Goal: Transaction & Acquisition: Purchase product/service

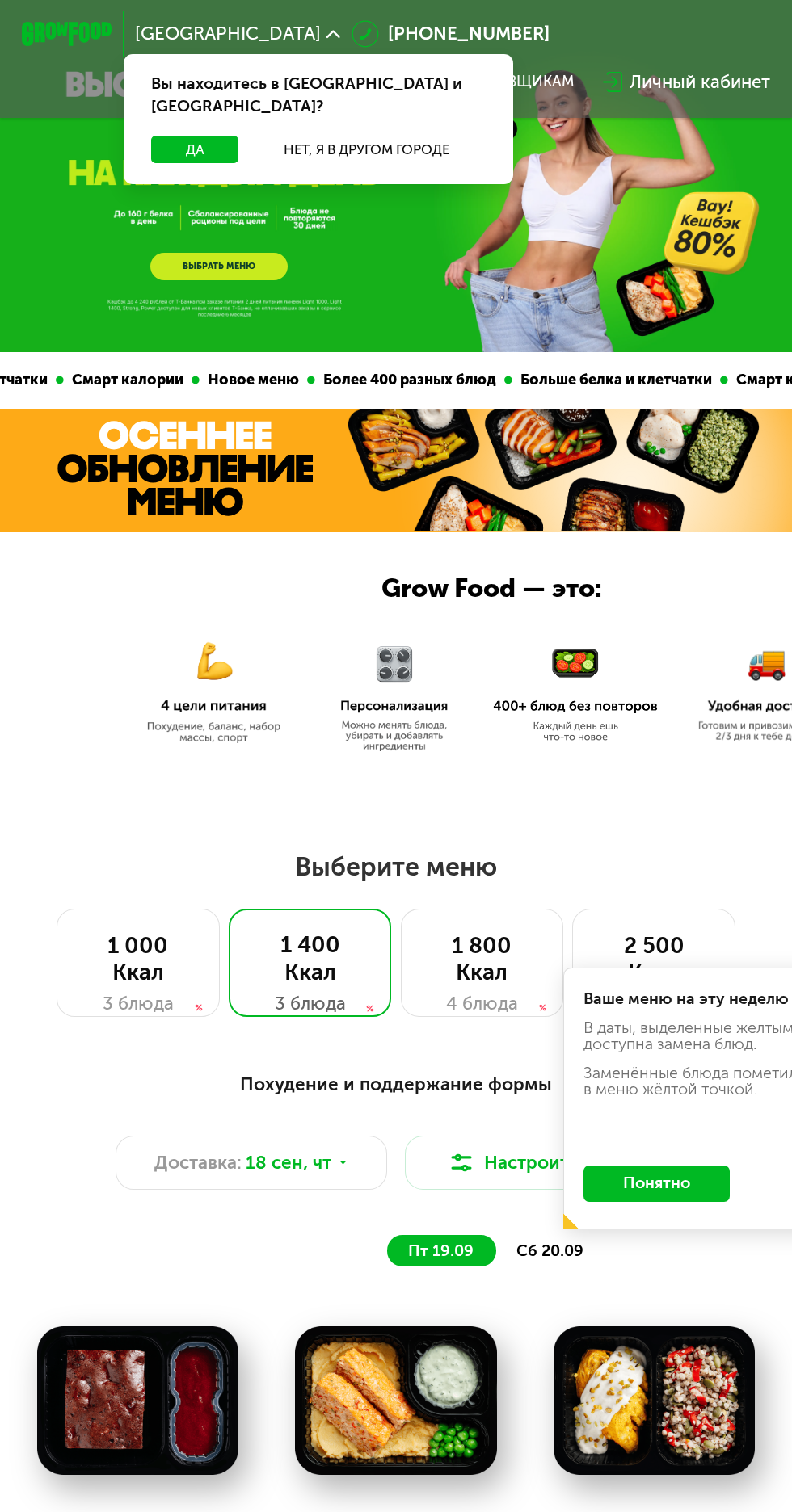
click at [683, 1174] on button "Понятно" at bounding box center [656, 1184] width 146 height 36
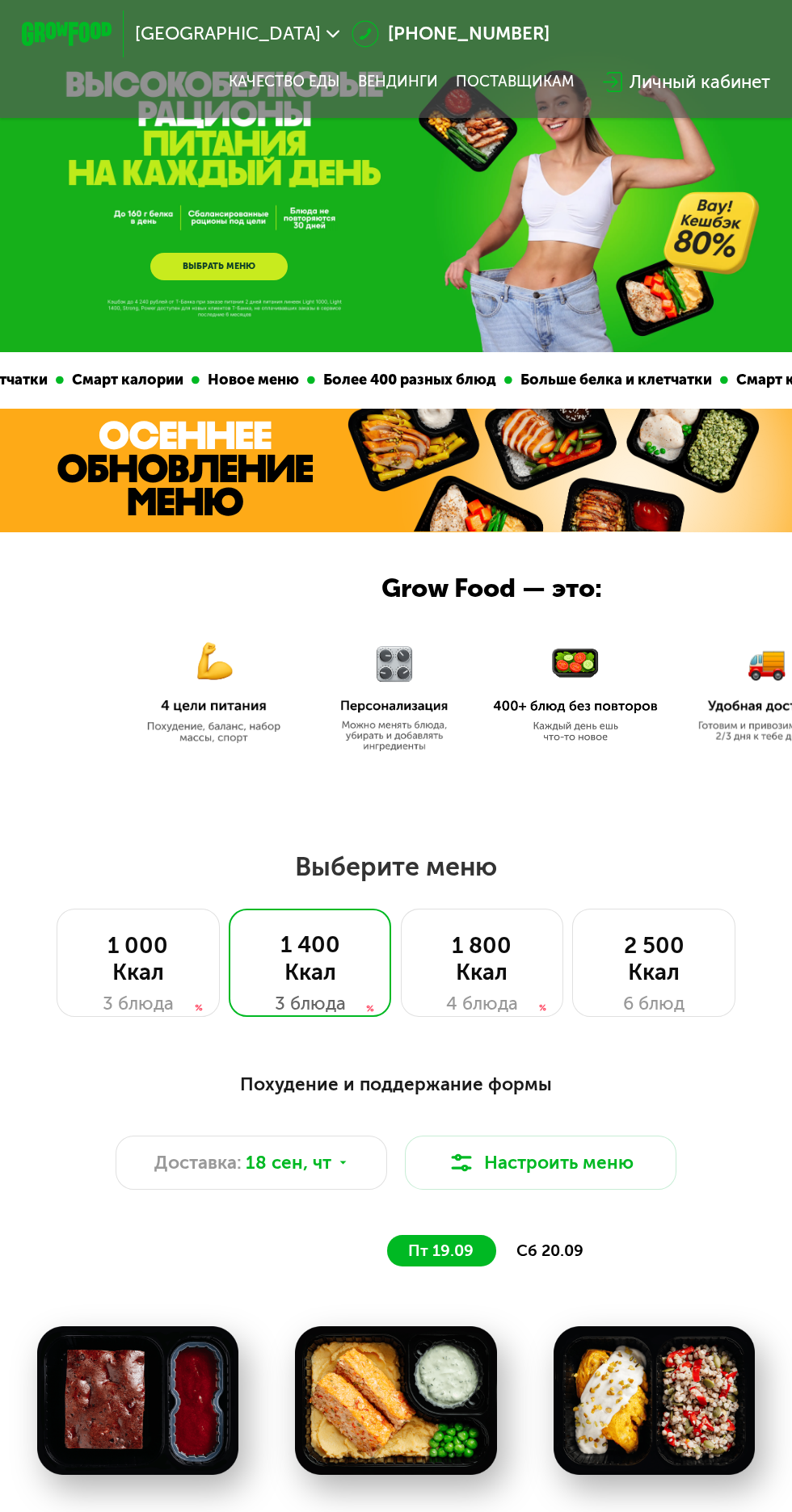
click at [579, 287] on div "GrowFood — доставка правильного питания ВЫБРАТЬ МЕНЮ" at bounding box center [396, 176] width 792 height 352
click at [214, 266] on link "ВЫБРАТЬ МЕНЮ" at bounding box center [218, 266] width 137 height 27
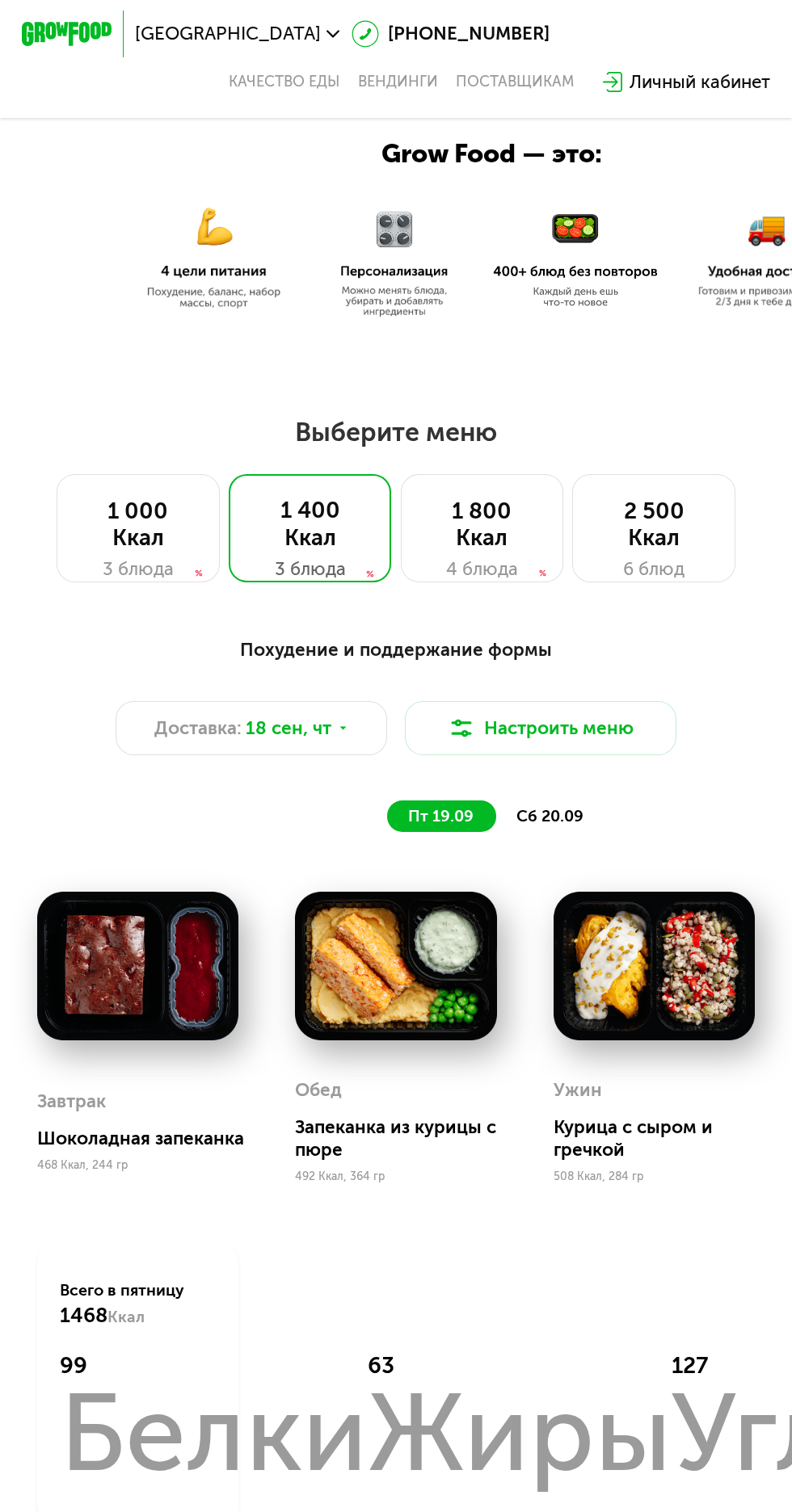
scroll to position [731, 0]
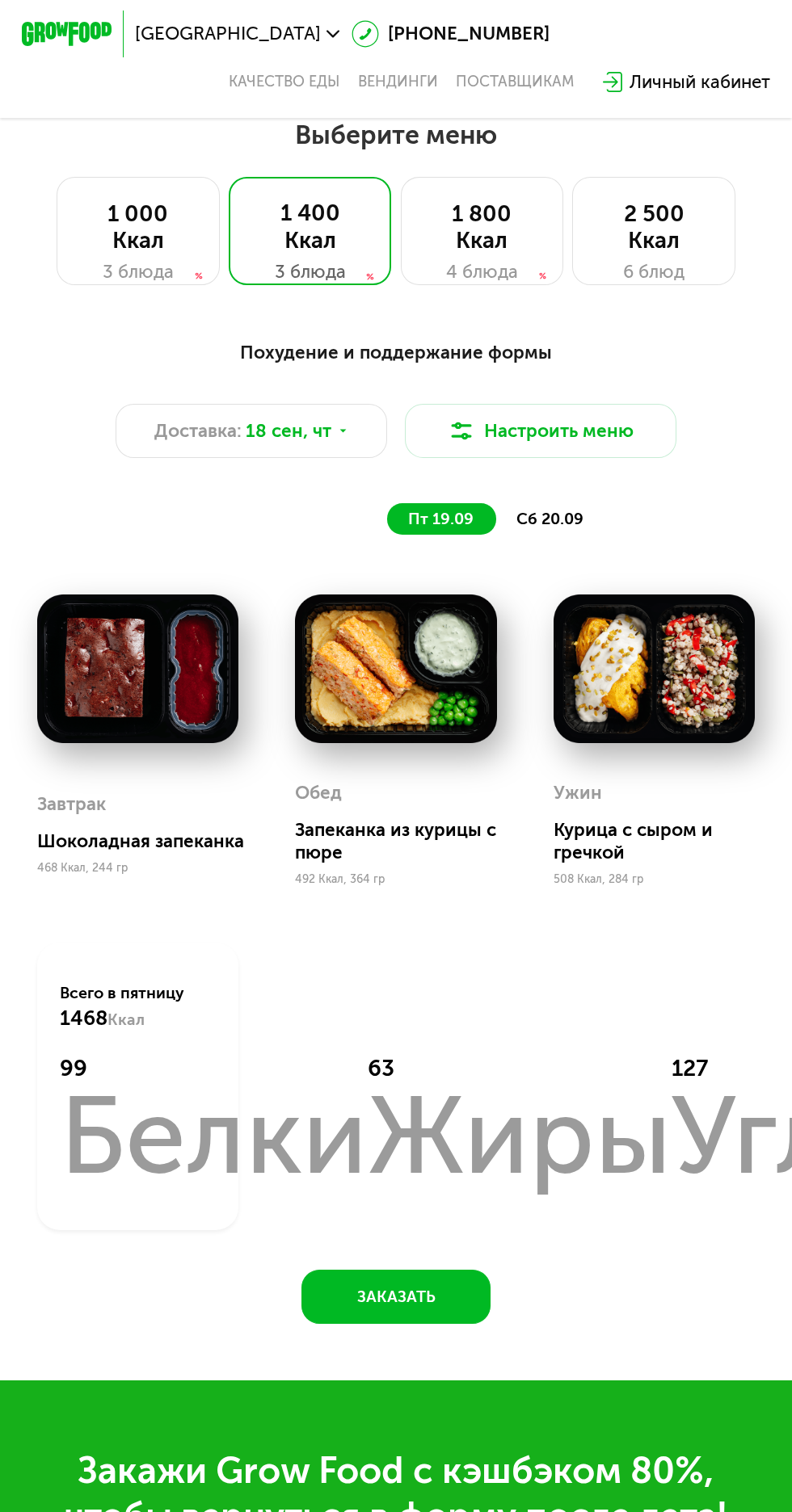
click at [149, 231] on div "1 000 Ккал" at bounding box center [138, 227] width 116 height 54
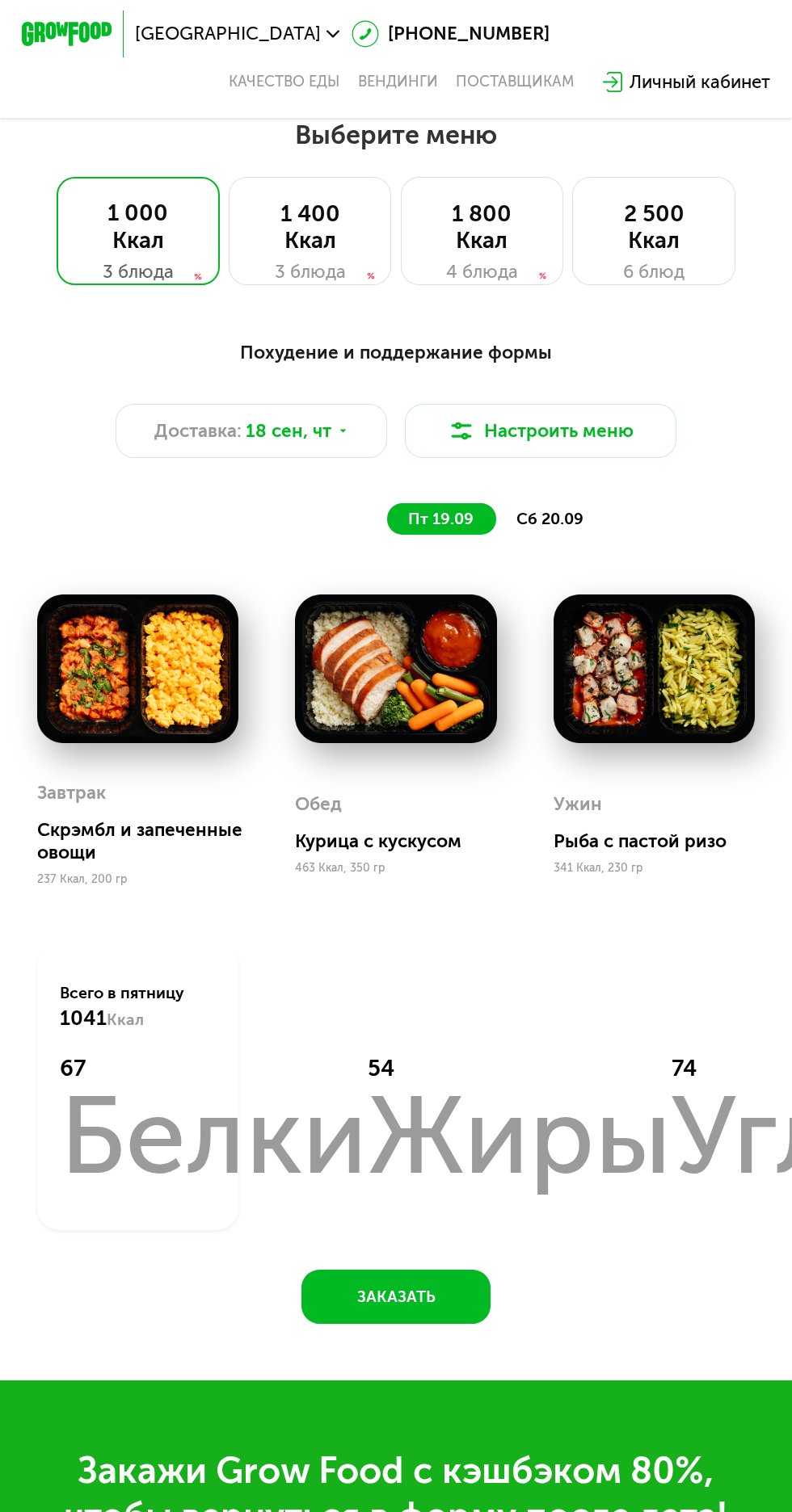
click at [545, 525] on span "сб 20.09" at bounding box center [549, 519] width 67 height 19
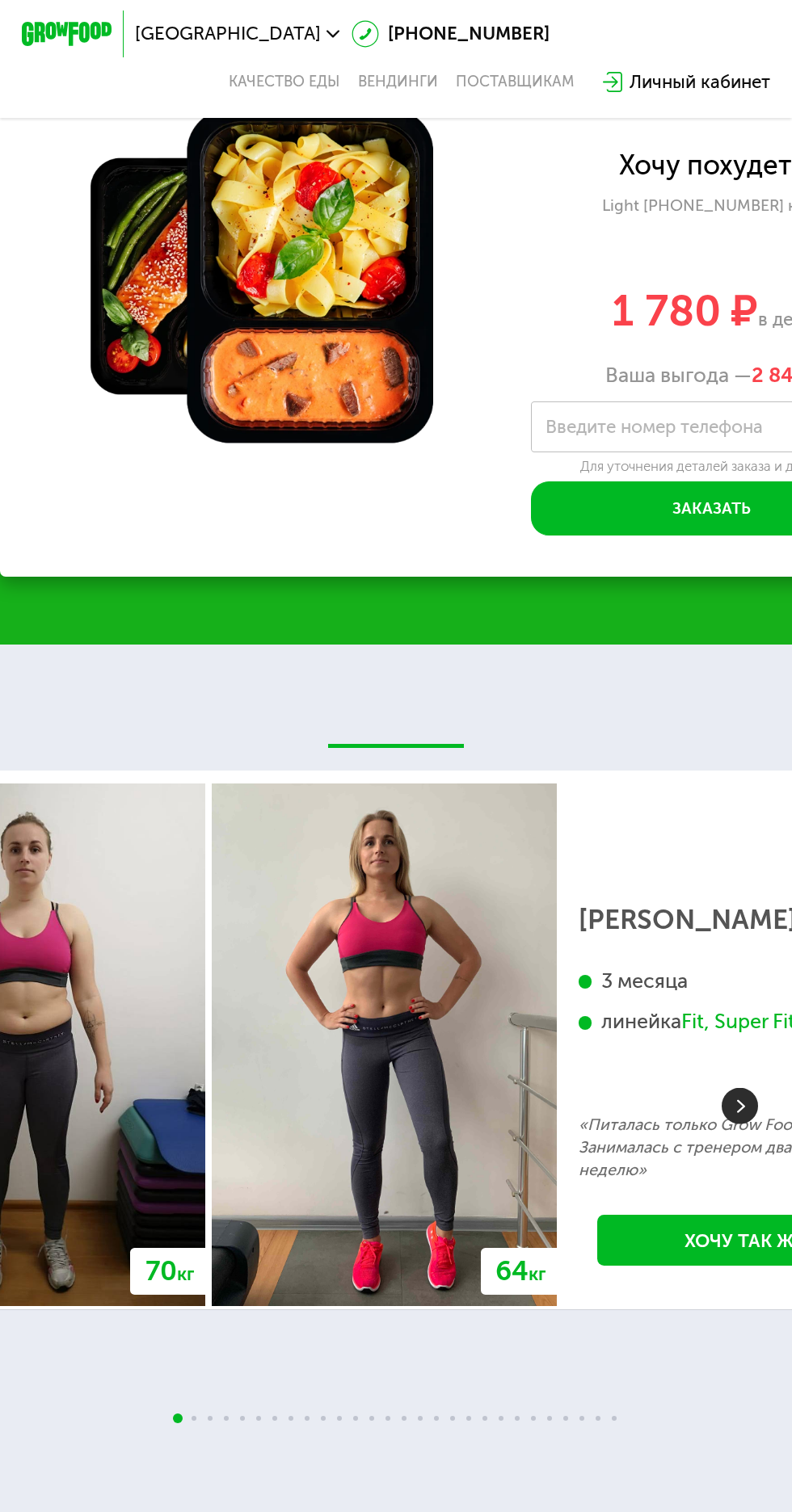
scroll to position [2206, 0]
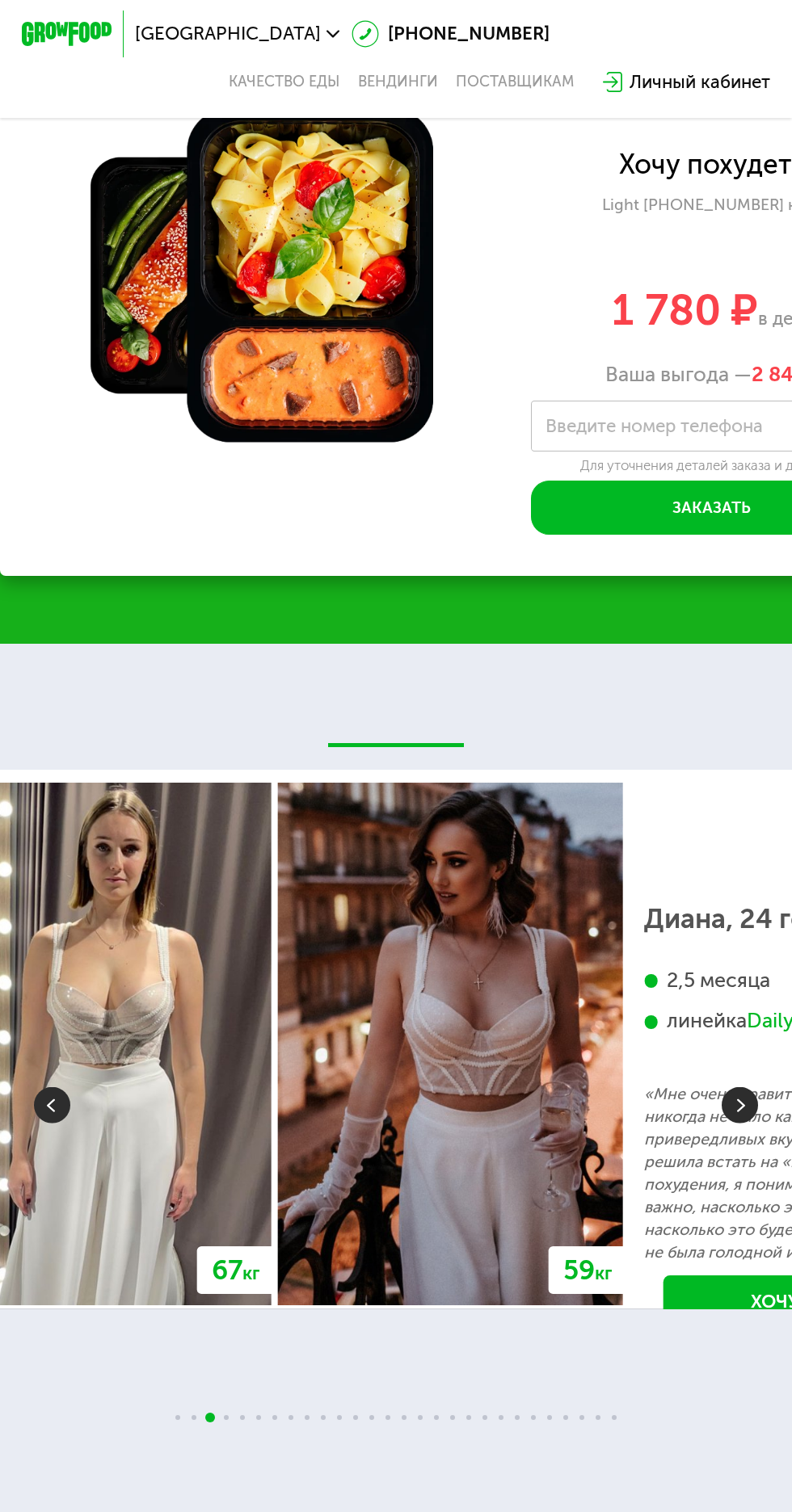
click at [529, 1235] on img at bounding box center [450, 1044] width 345 height 523
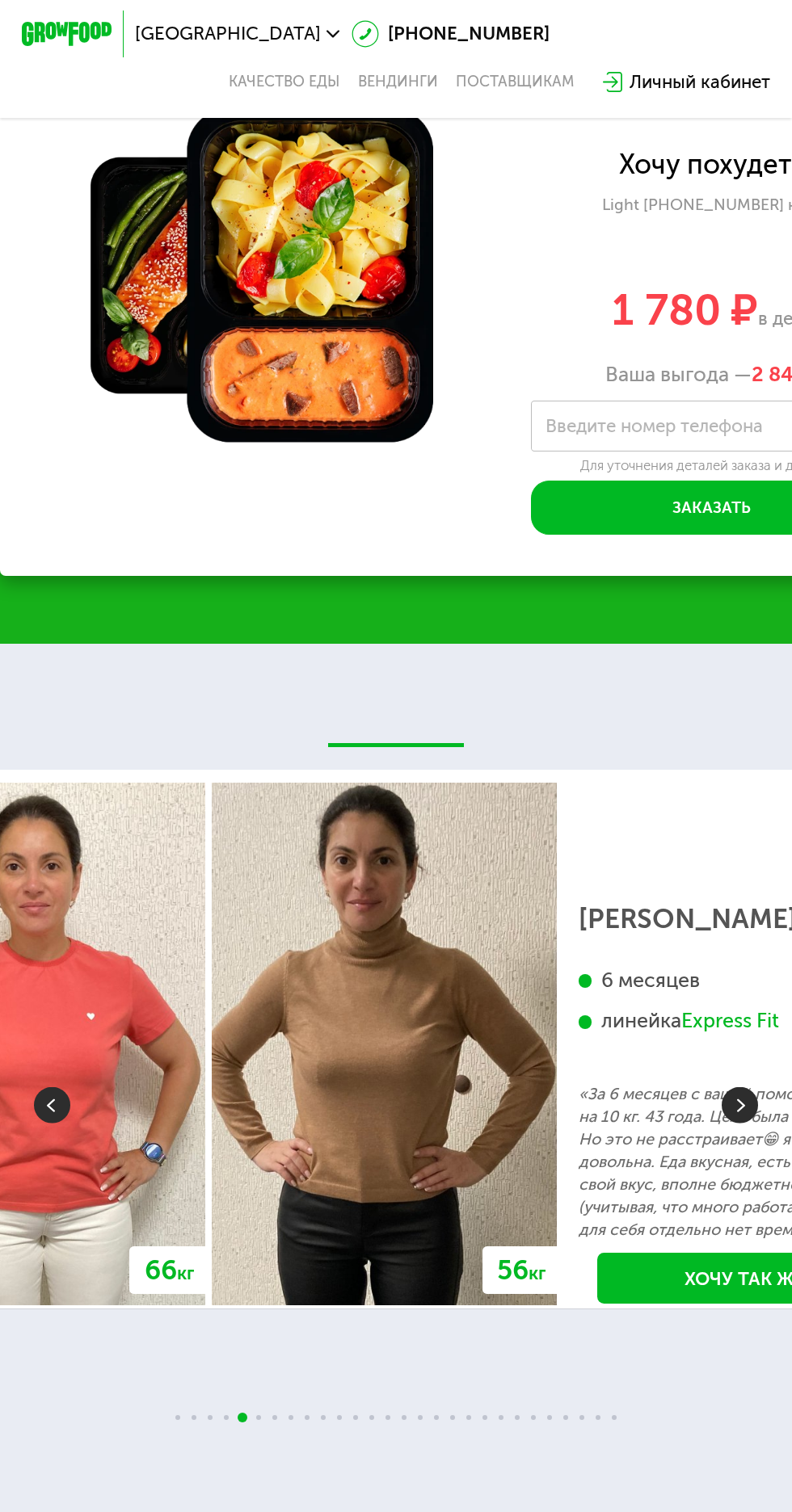
click at [715, 1185] on p "«За 6 месяцев с вашей помощью похудела на 10 кг. 43 года. Цель была сбросить 15…" at bounding box center [744, 1162] width 332 height 159
click at [696, 1184] on p "«За 6 месяцев с вашей помощью похудела на 10 кг. 43 года. Цель была сбросить 15…" at bounding box center [744, 1162] width 332 height 159
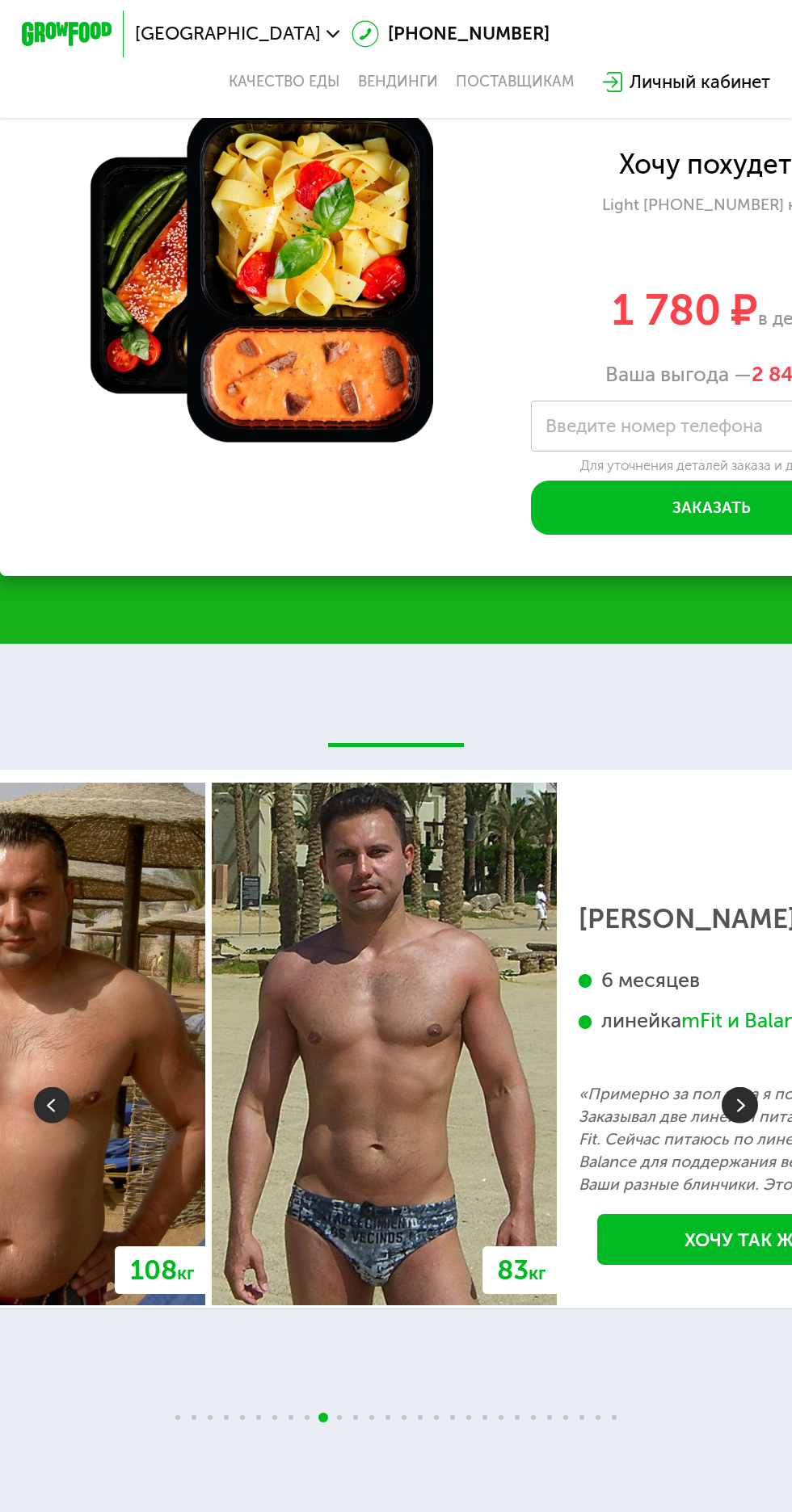
click at [679, 1196] on p "«Примерно за пол года я похудел на 25 кг. Заказывал две линейки питания Balance…" at bounding box center [744, 1139] width 332 height 113
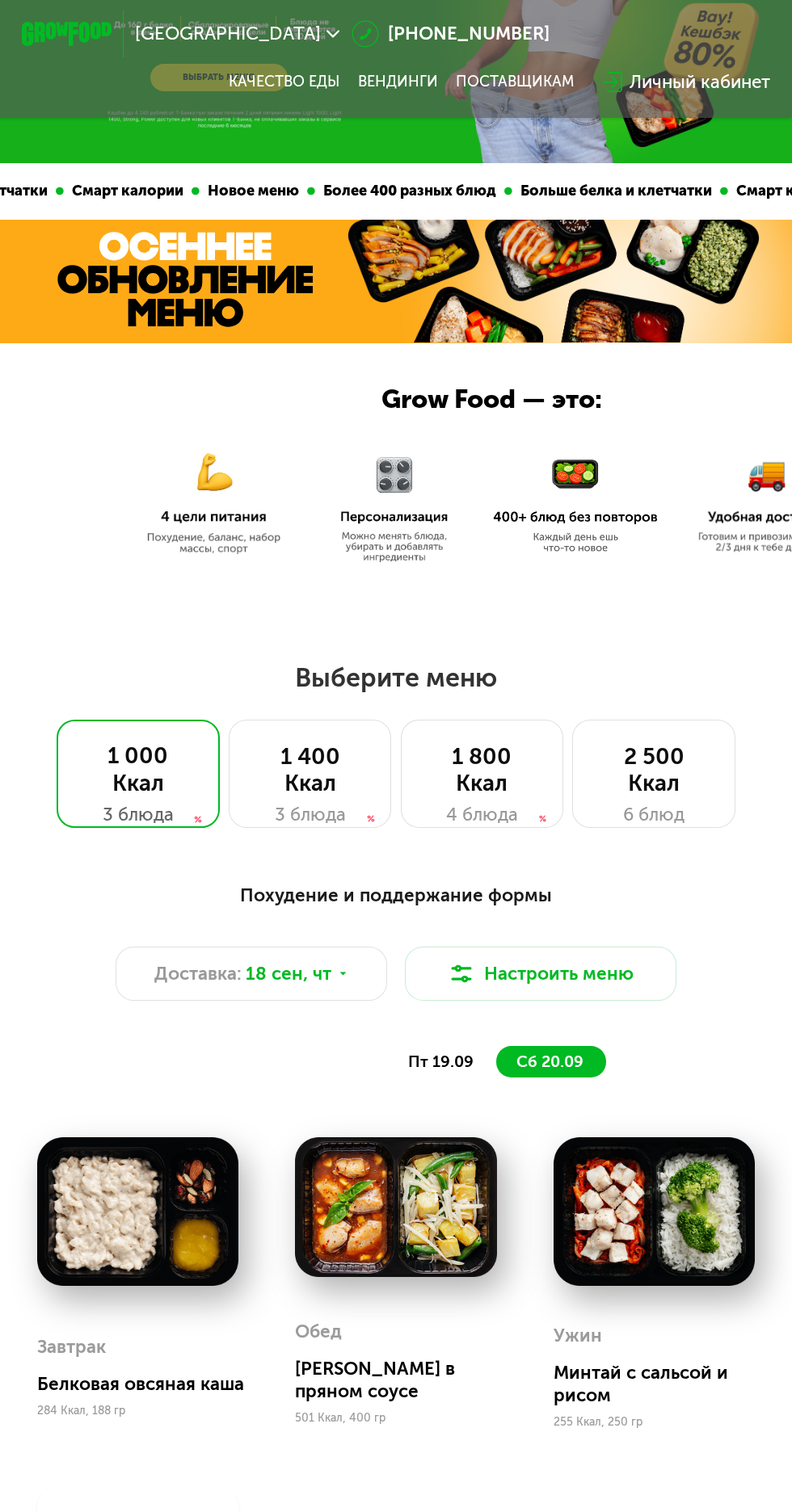
scroll to position [0, 0]
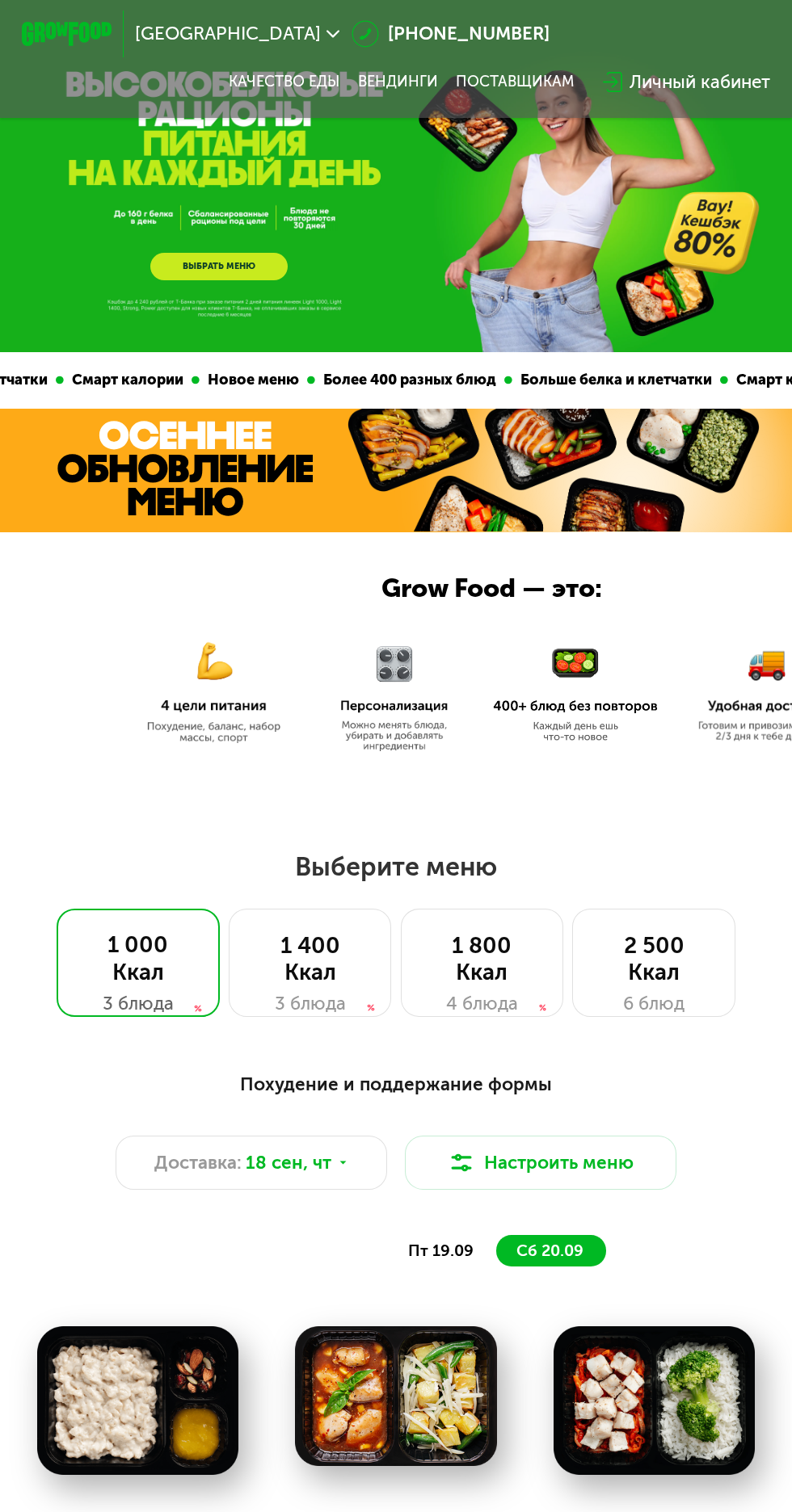
click at [463, 1260] on span "пт 19.09" at bounding box center [441, 1251] width 65 height 19
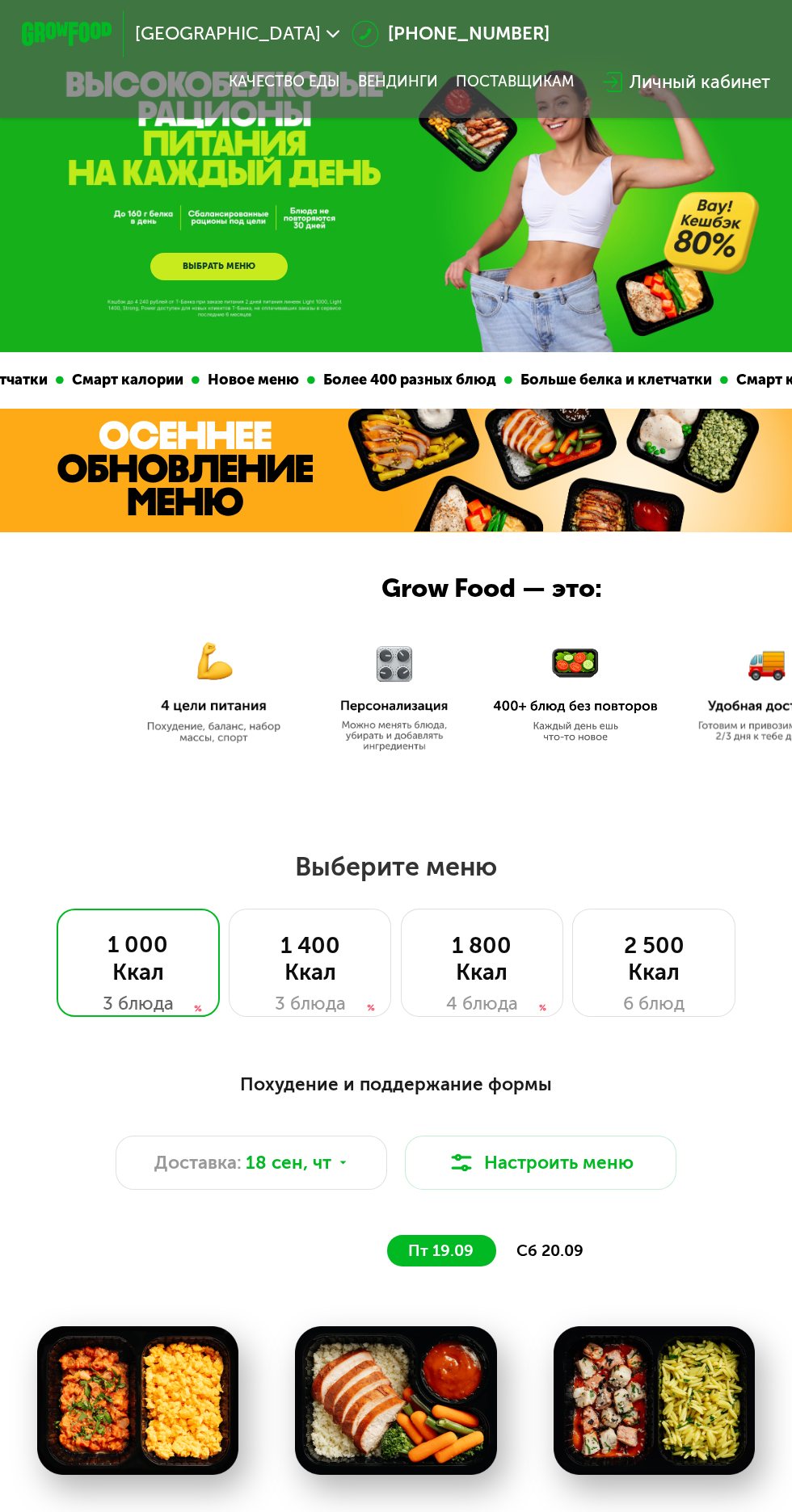
click at [317, 965] on div "1 400 Ккал" at bounding box center [310, 959] width 116 height 54
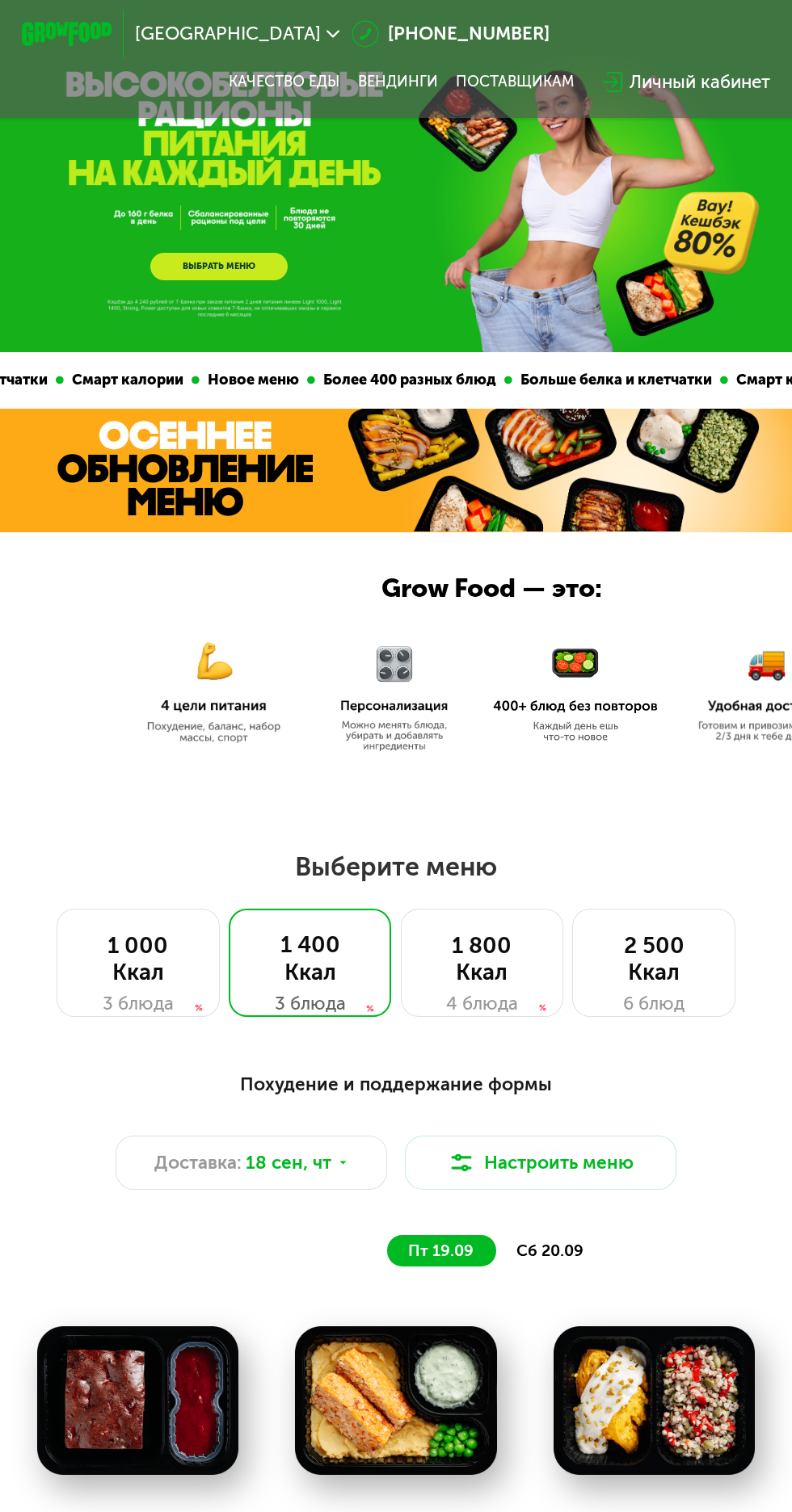
click at [507, 955] on div "1 800 Ккал" at bounding box center [482, 959] width 116 height 54
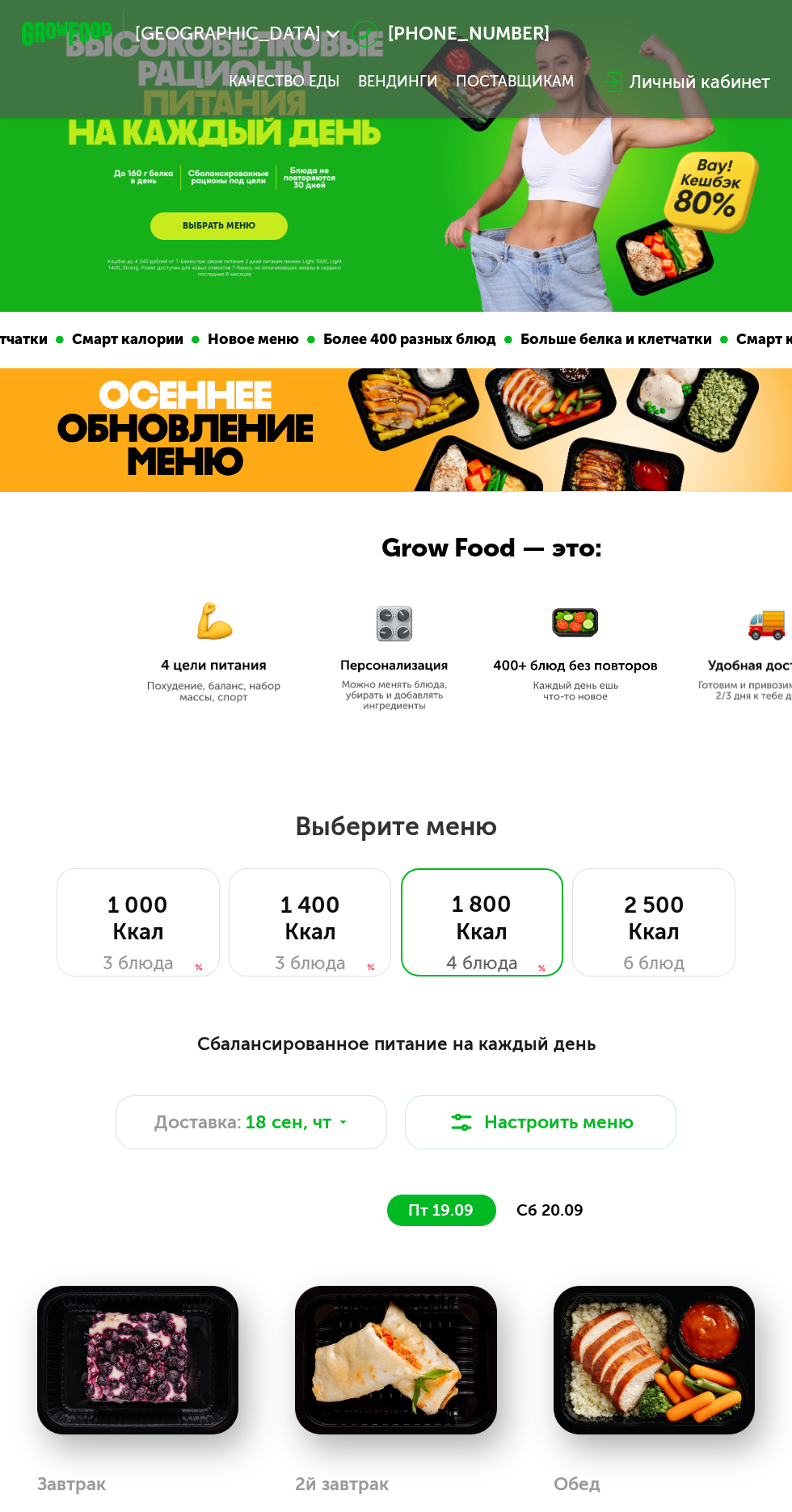
scroll to position [42, 0]
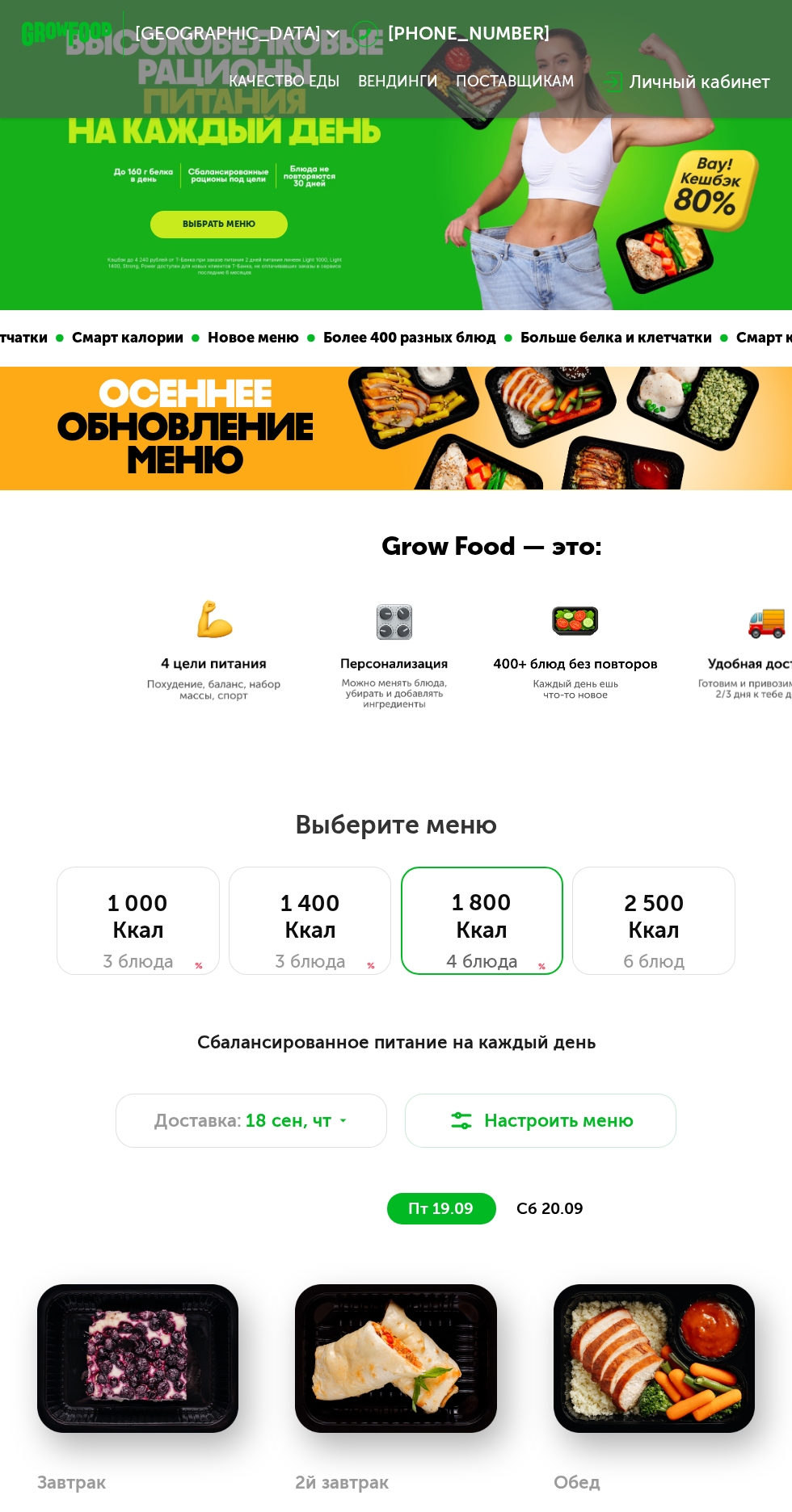
click at [657, 930] on div "2 500 Ккал" at bounding box center [654, 917] width 116 height 54
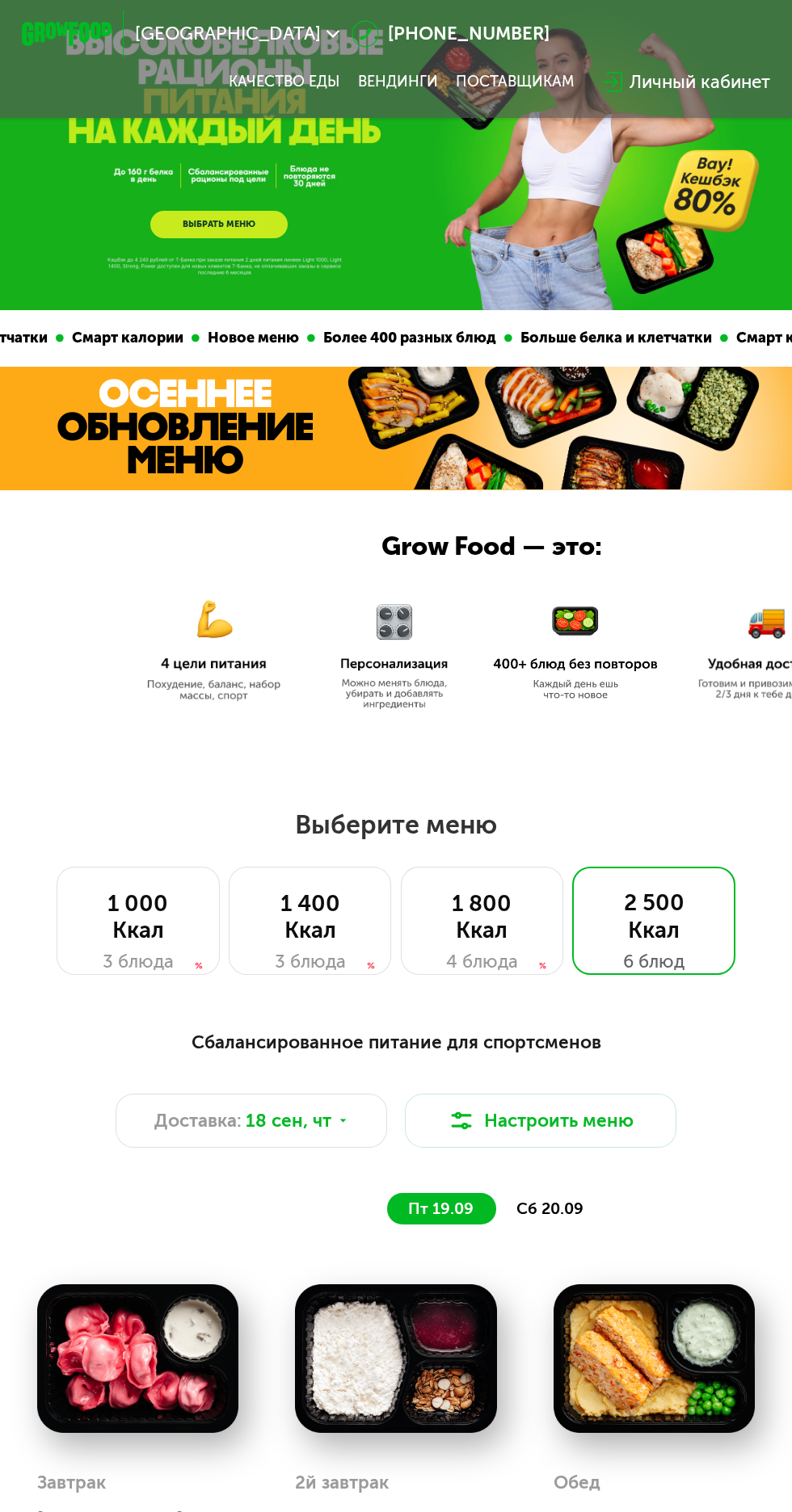
click at [554, 1205] on span "сб 20.09" at bounding box center [549, 1209] width 67 height 19
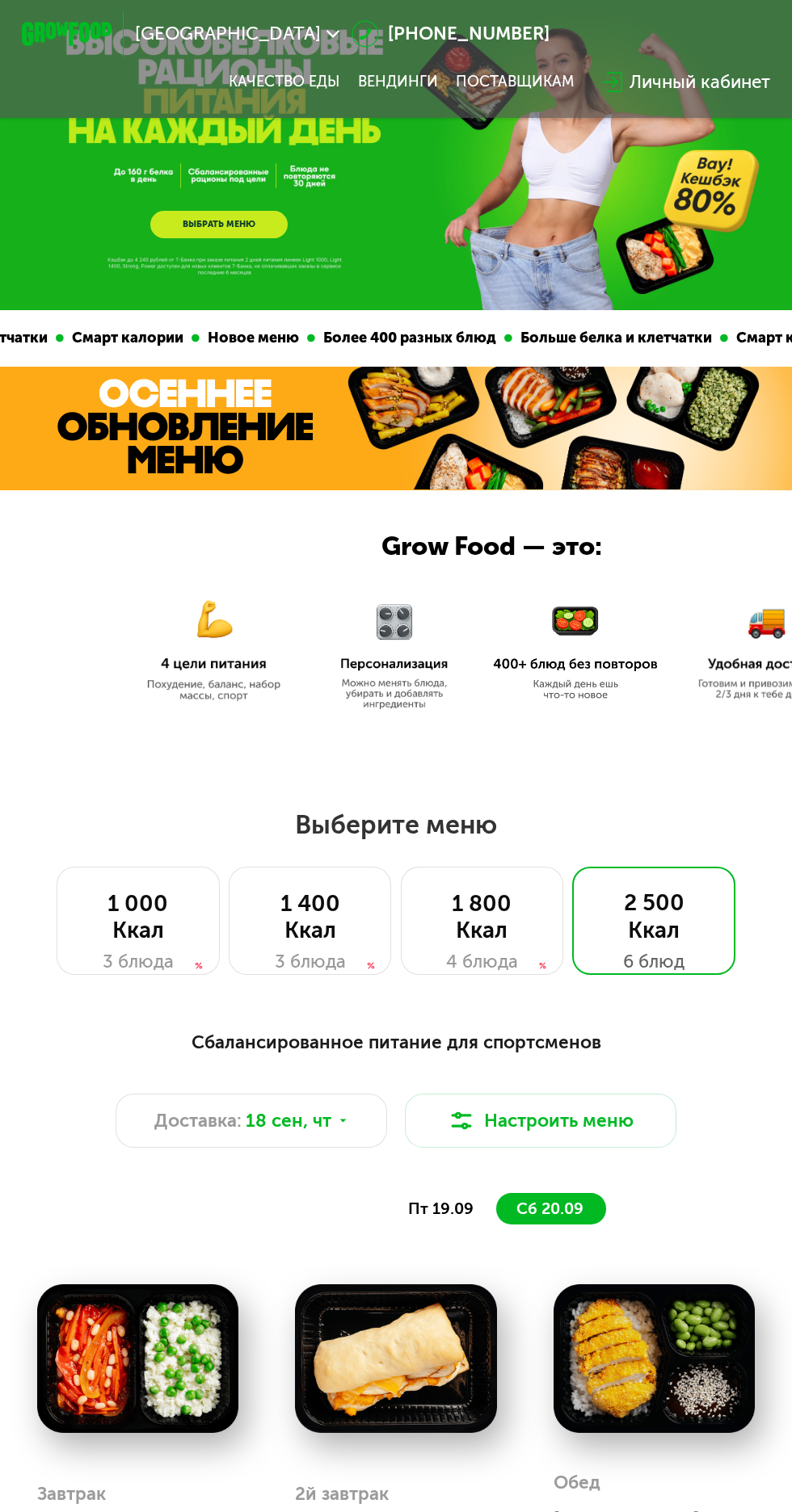
click at [488, 949] on div "4 блюда" at bounding box center [482, 962] width 116 height 27
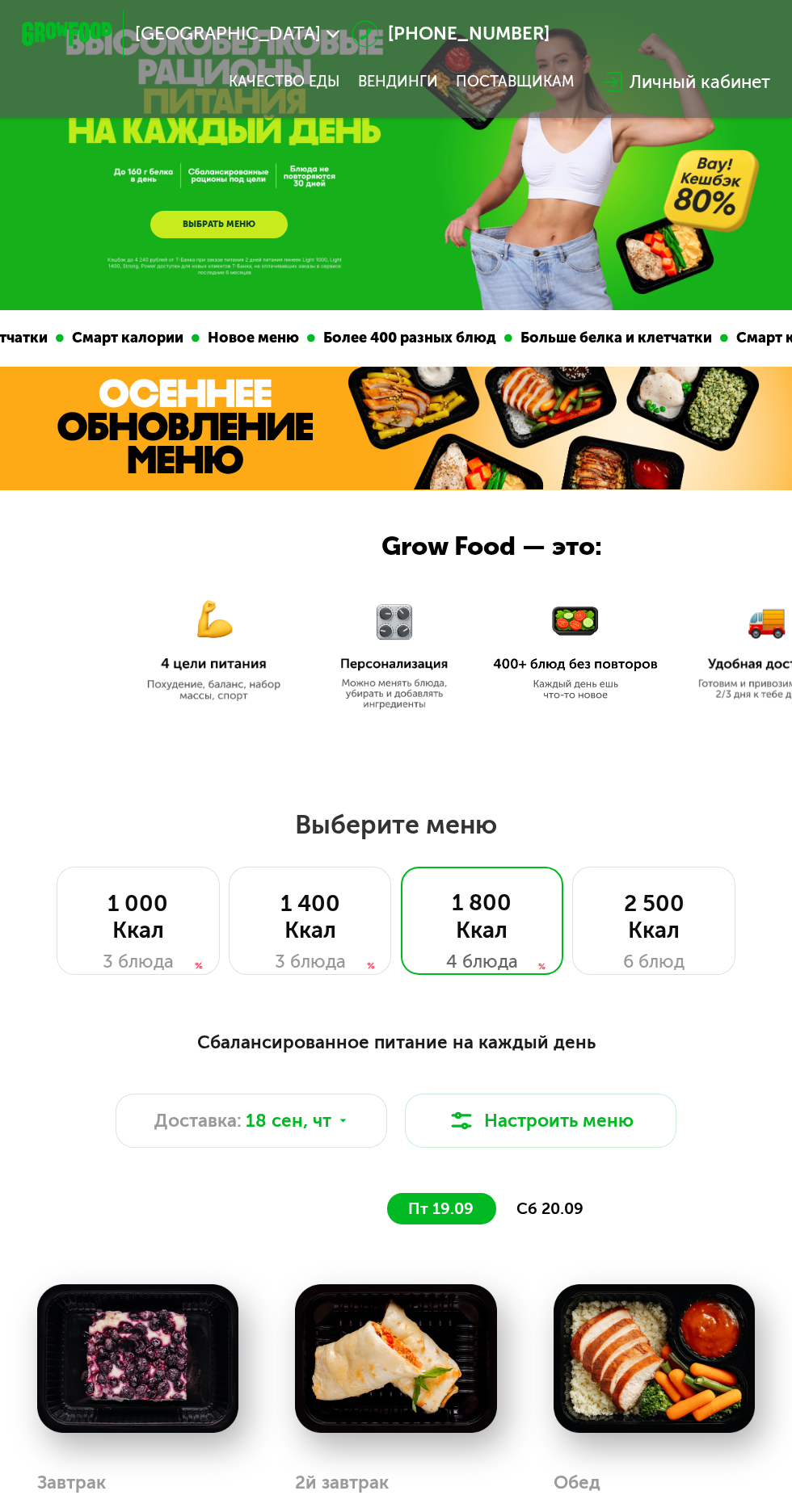
click at [562, 1208] on span "сб 20.09" at bounding box center [549, 1209] width 67 height 19
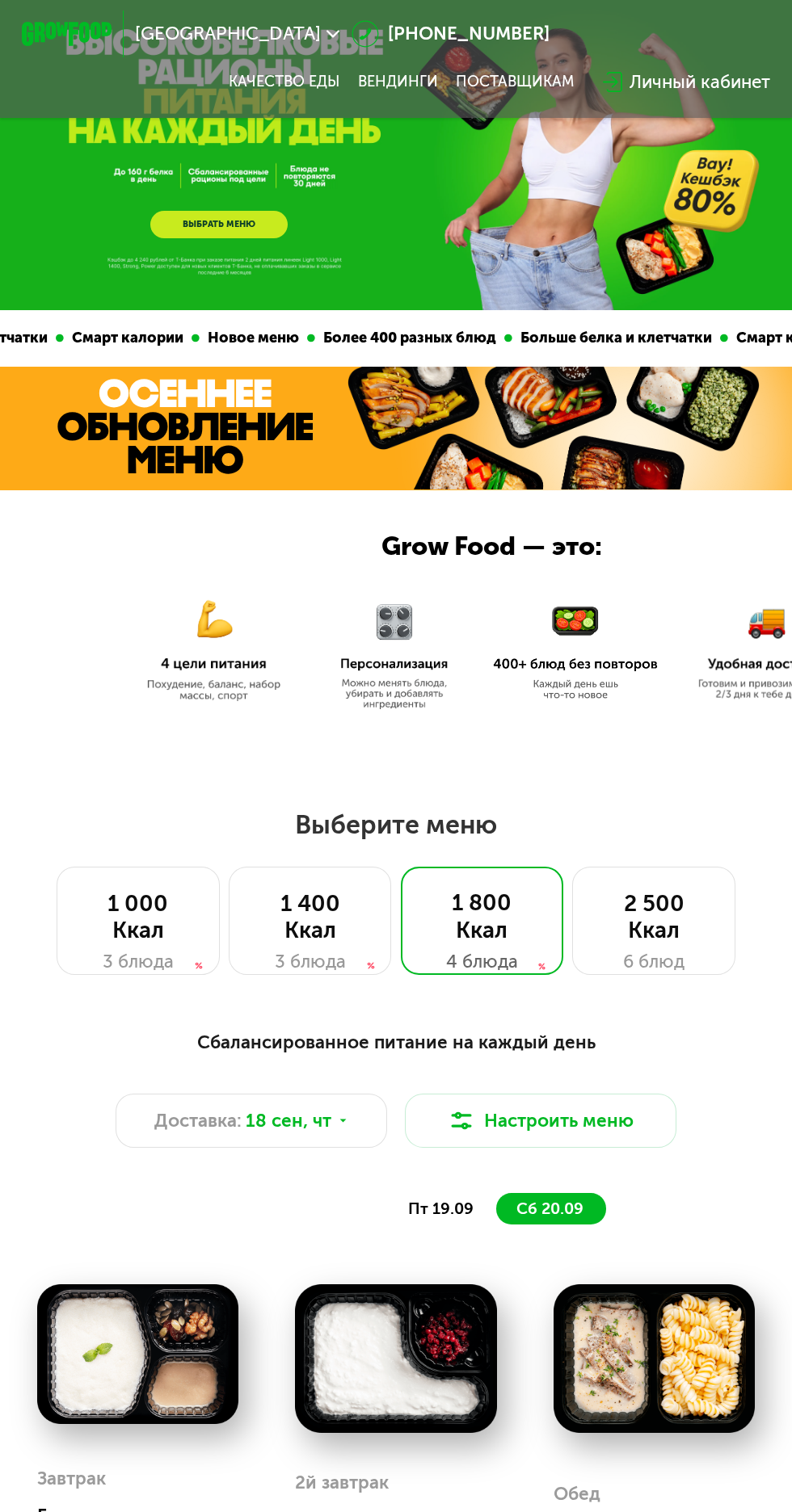
click at [317, 966] on div "3 блюда" at bounding box center [310, 962] width 116 height 27
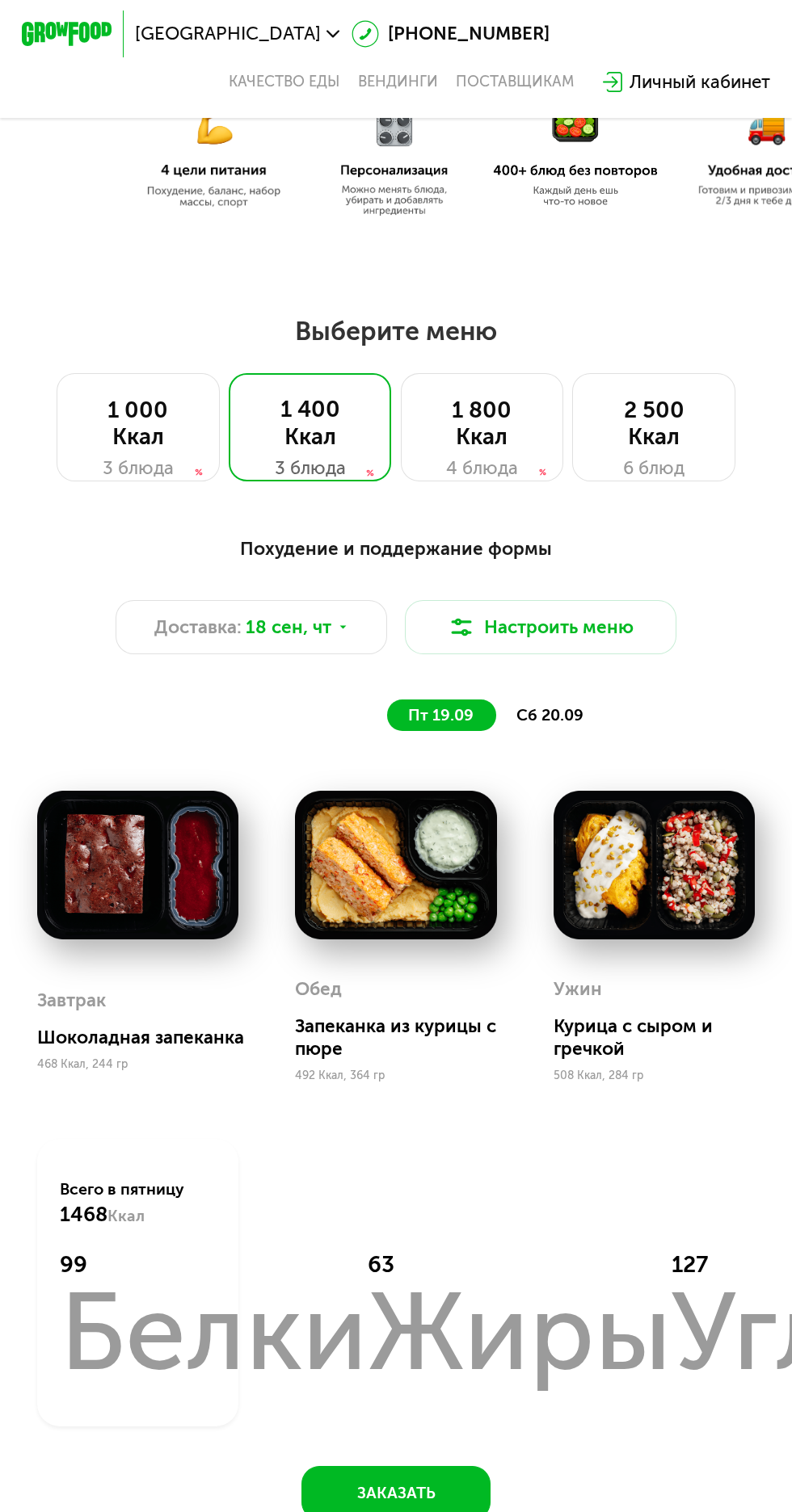
scroll to position [538, 0]
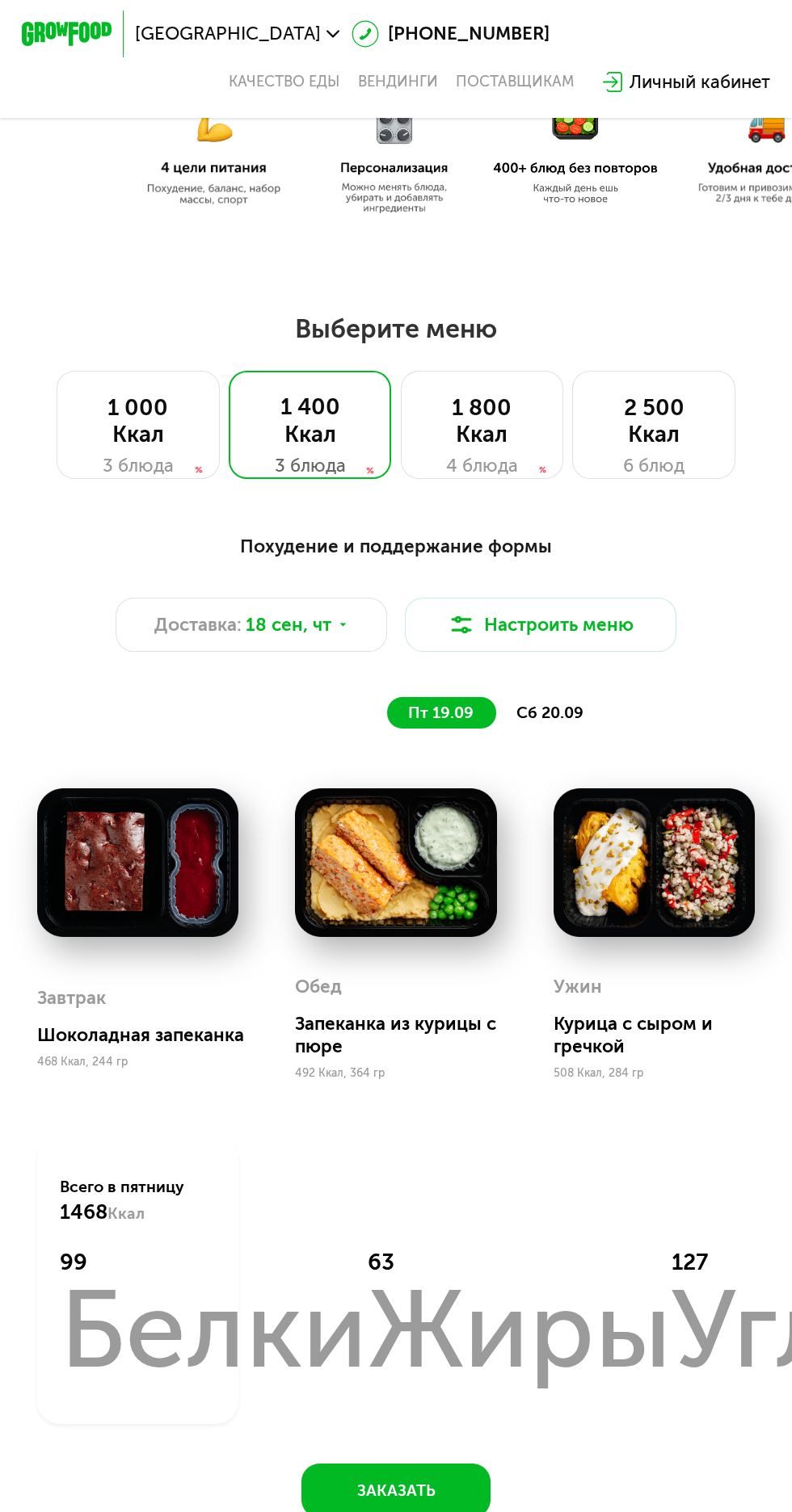
click at [548, 714] on span "сб 20.09" at bounding box center [549, 713] width 67 height 19
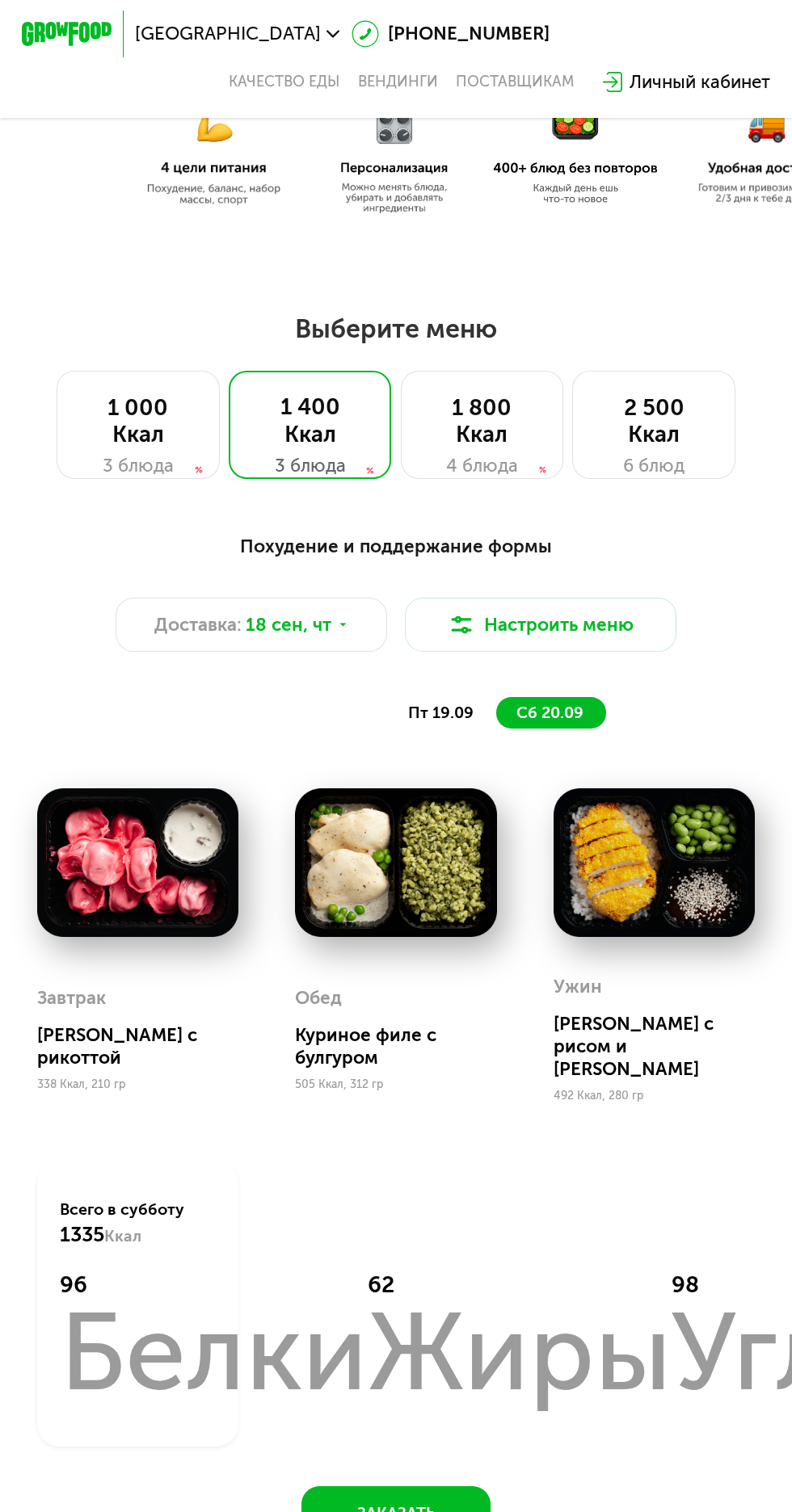
click at [324, 443] on div "1 400 Ккал" at bounding box center [309, 421] width 116 height 54
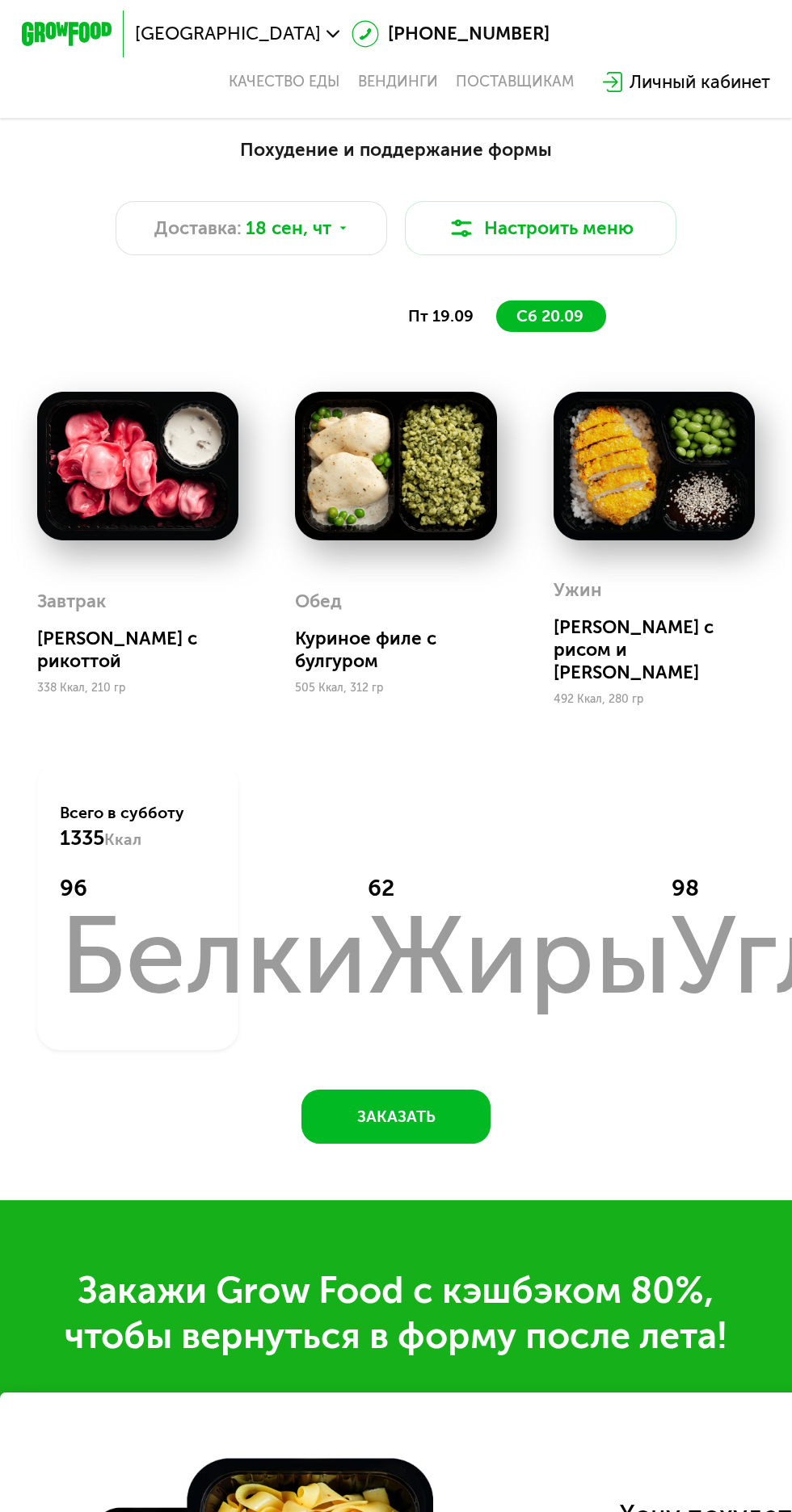
scroll to position [935, 0]
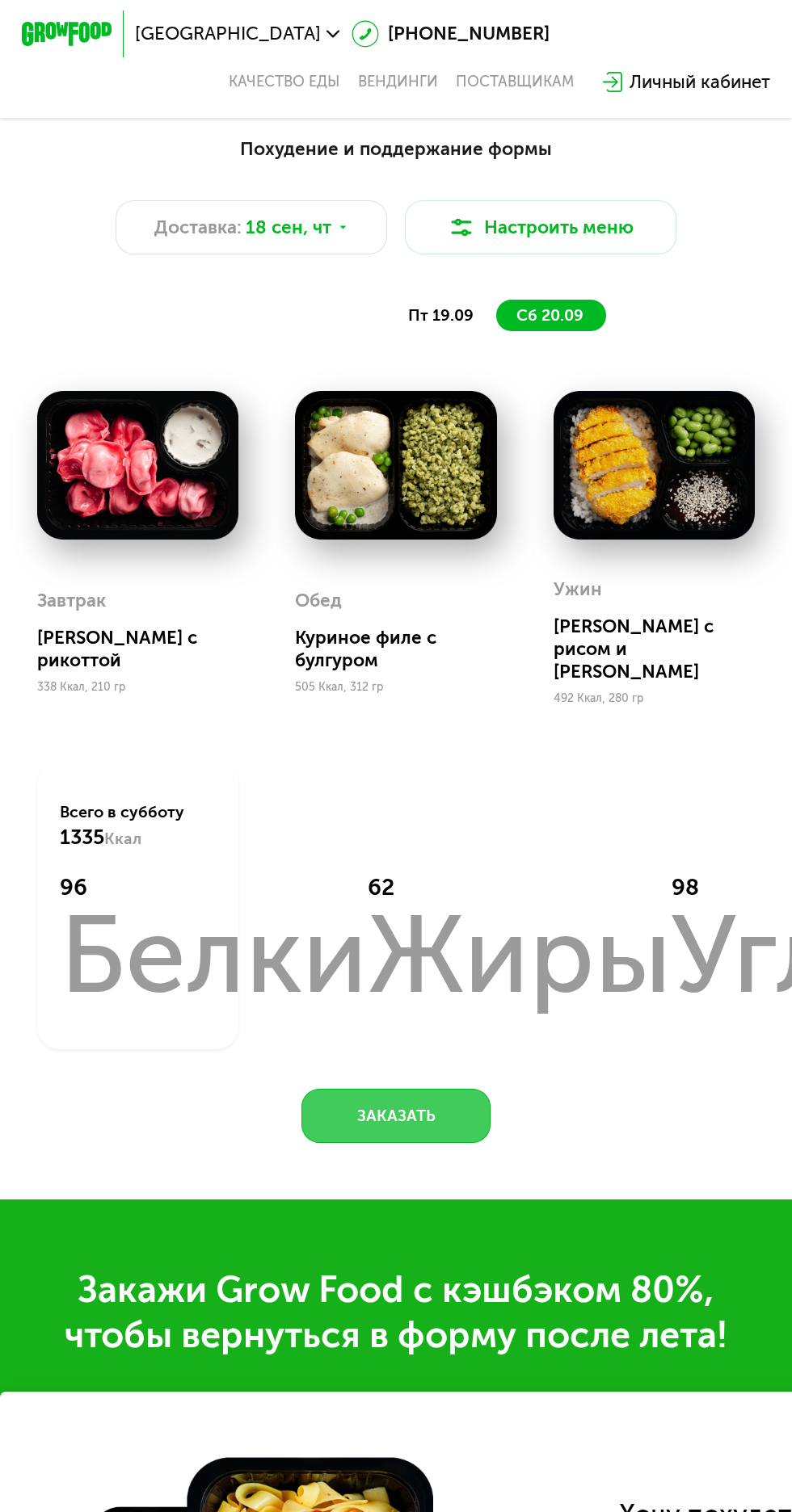
click at [447, 1089] on button "Заказать" at bounding box center [396, 1116] width 188 height 54
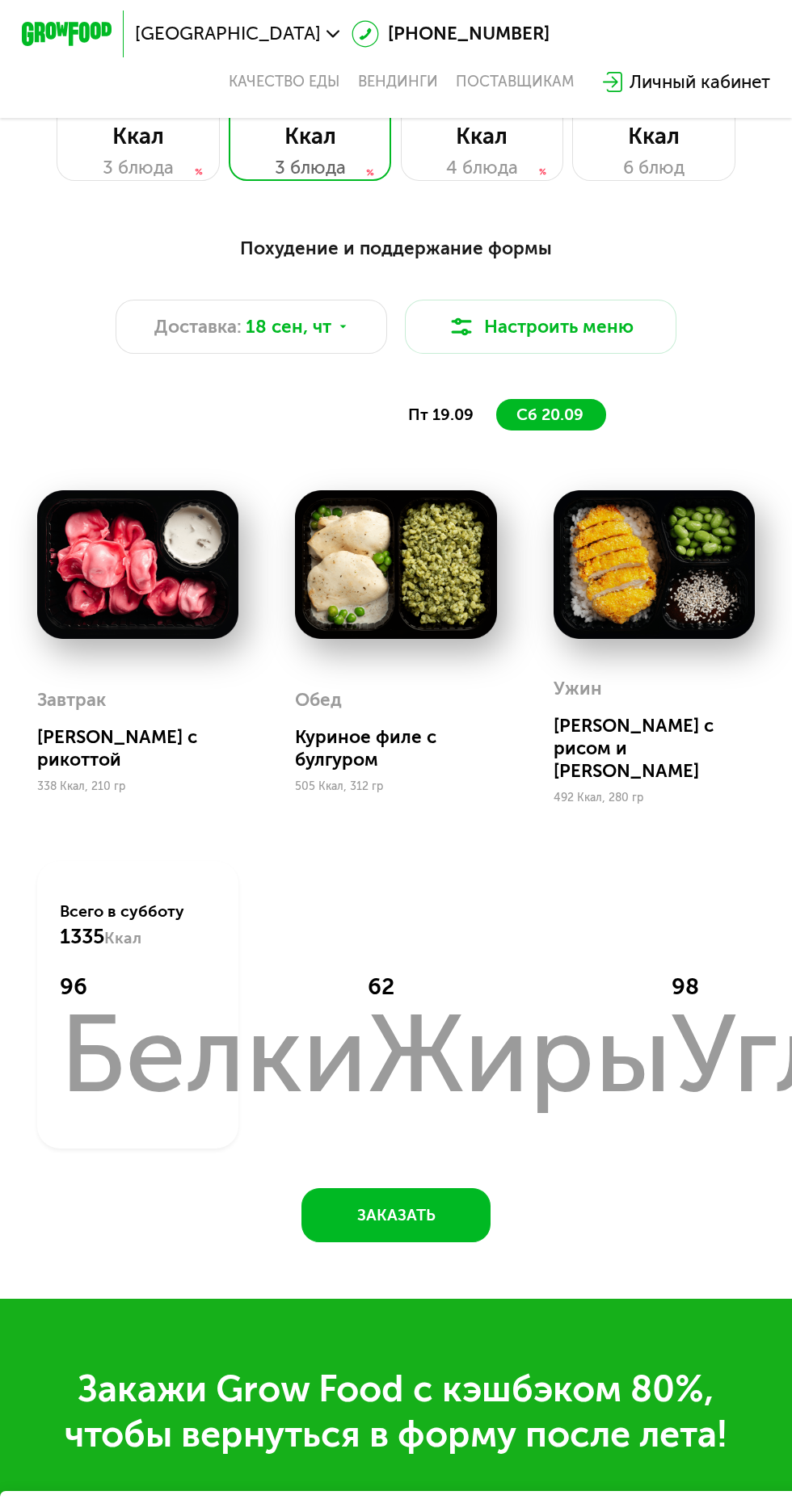
scroll to position [834, 0]
